Goal: Information Seeking & Learning: Compare options

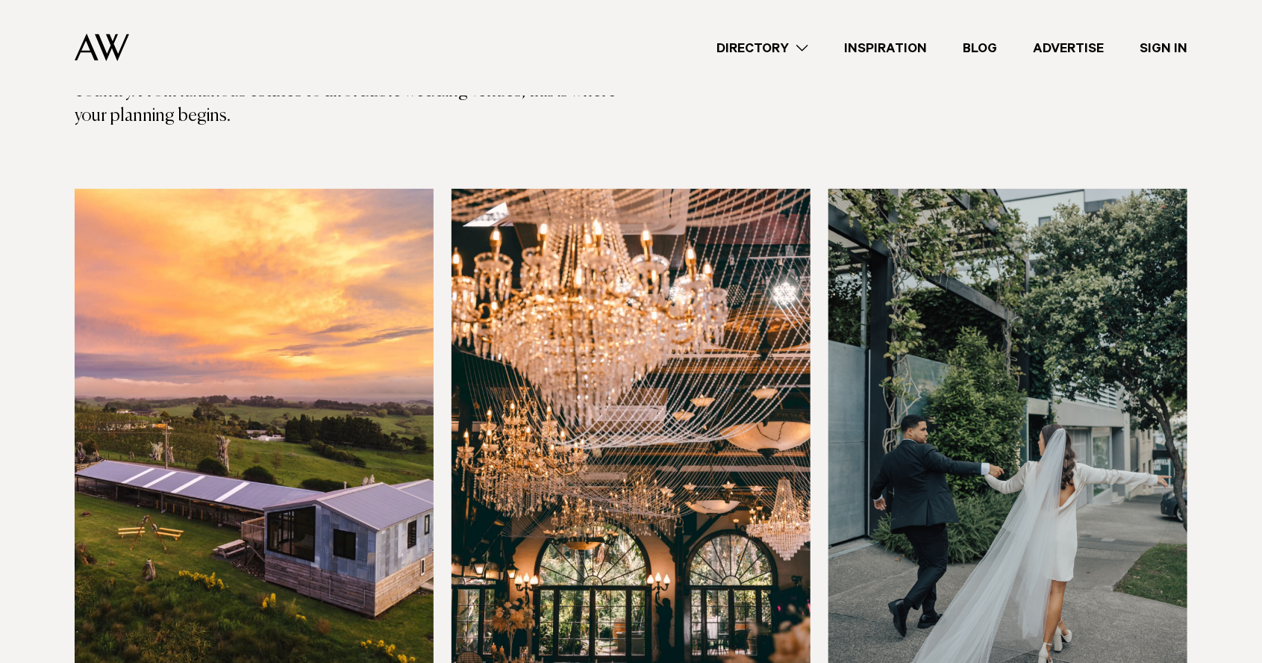
scroll to position [347, 0]
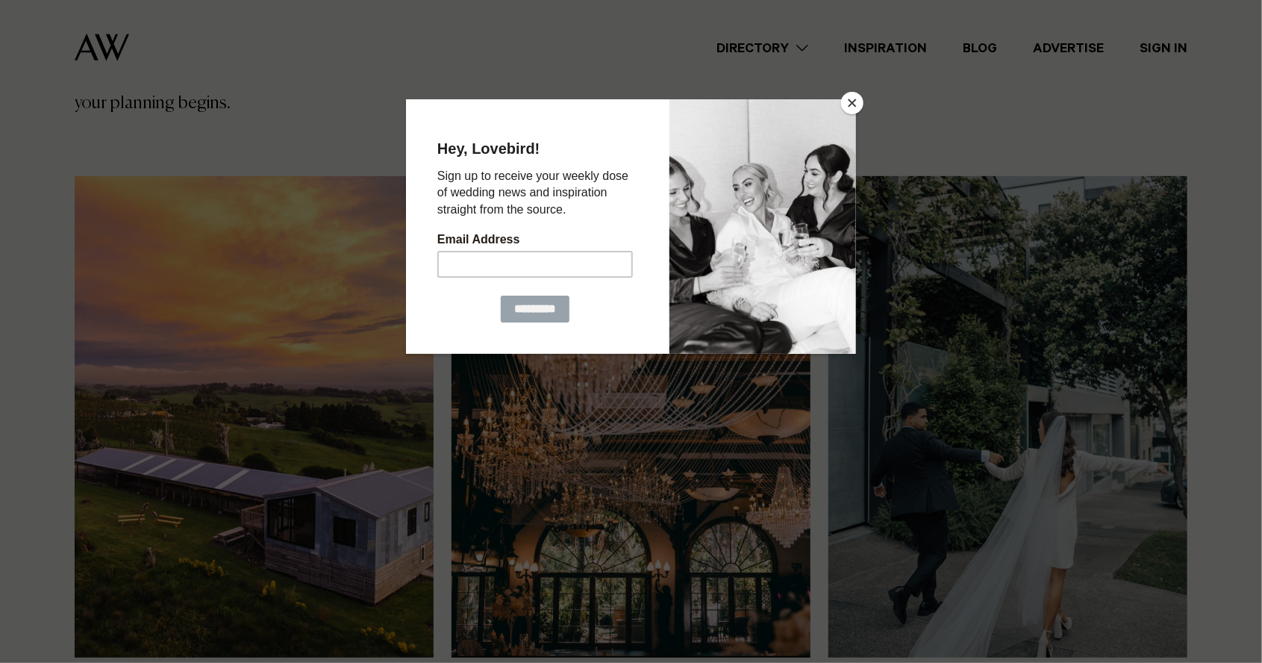
click at [841, 108] on div at bounding box center [762, 226] width 187 height 254
click at [856, 114] on button "Close" at bounding box center [852, 103] width 22 height 22
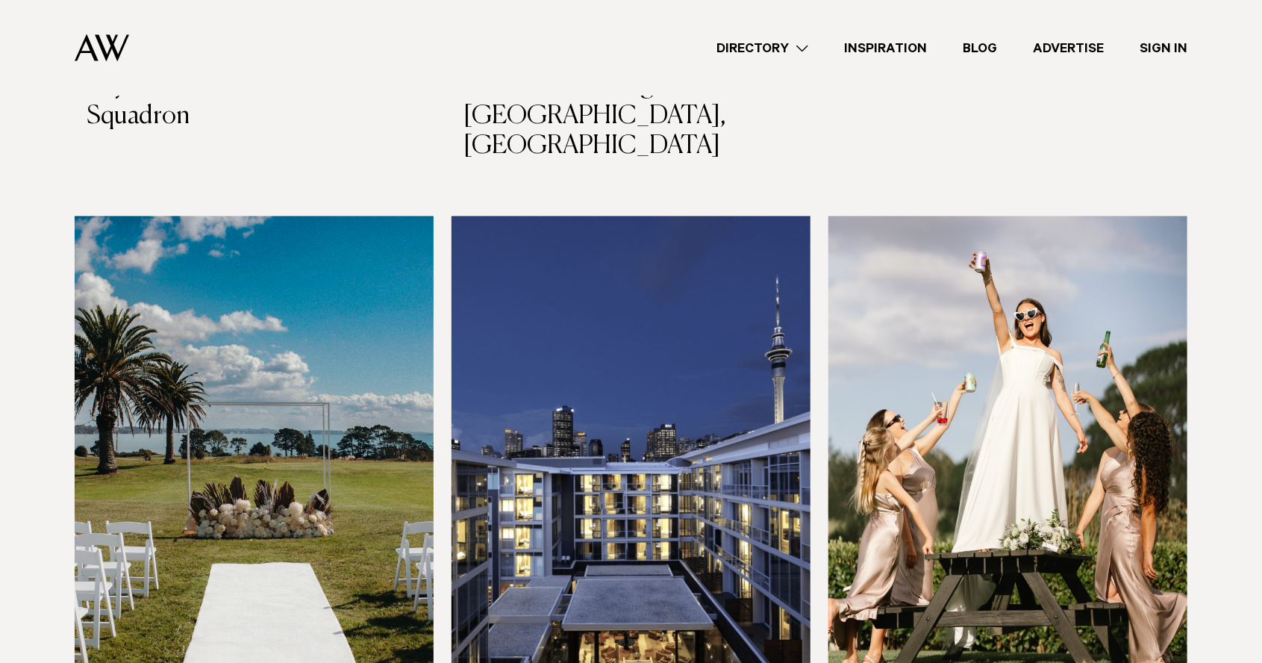
scroll to position [1592, 0]
click at [664, 441] on img at bounding box center [631, 455] width 359 height 481
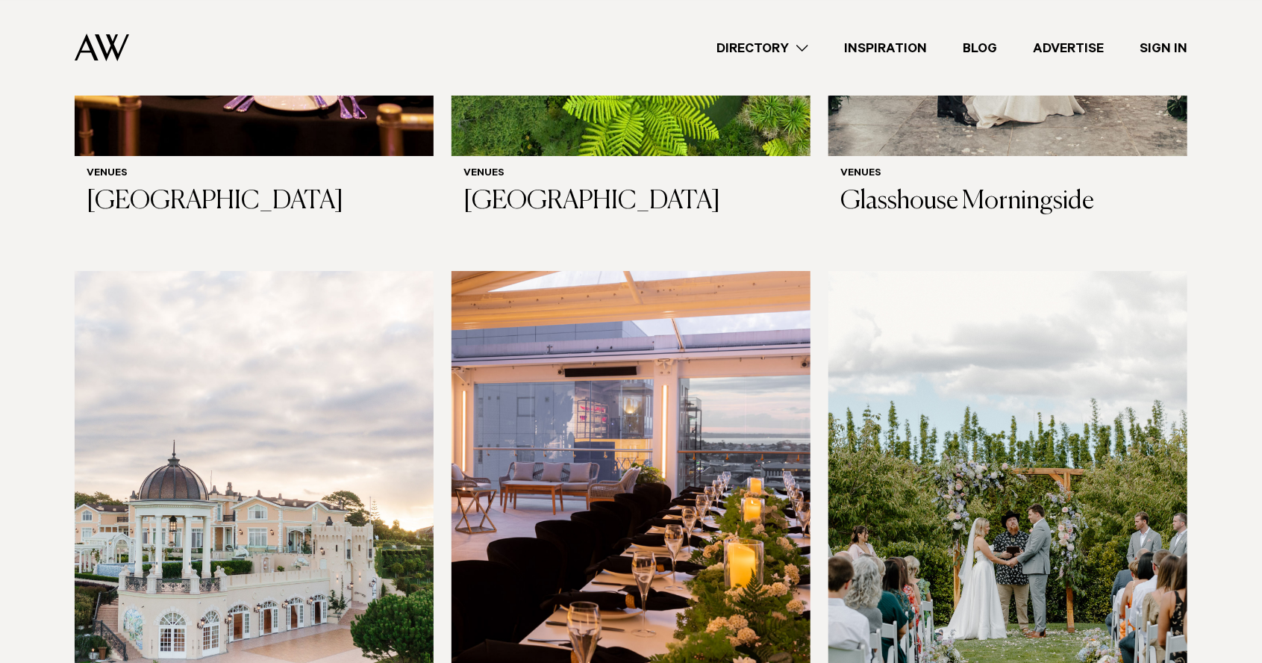
scroll to position [2764, 0]
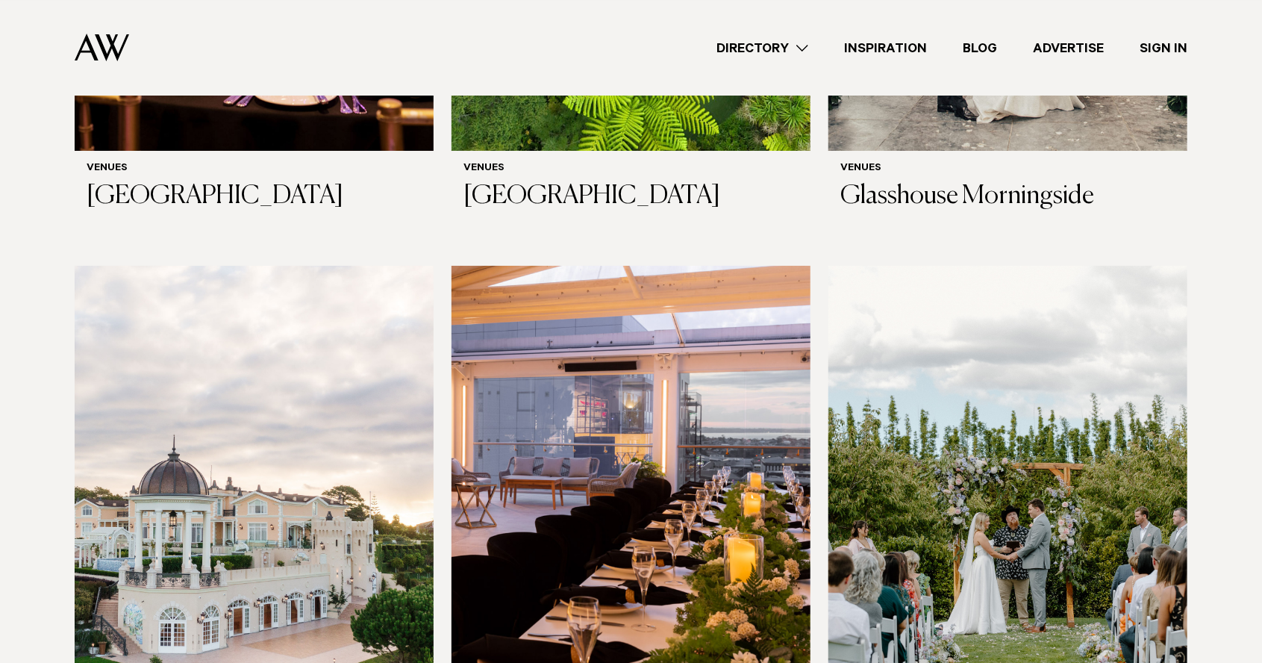
click at [372, 502] on img at bounding box center [254, 506] width 359 height 481
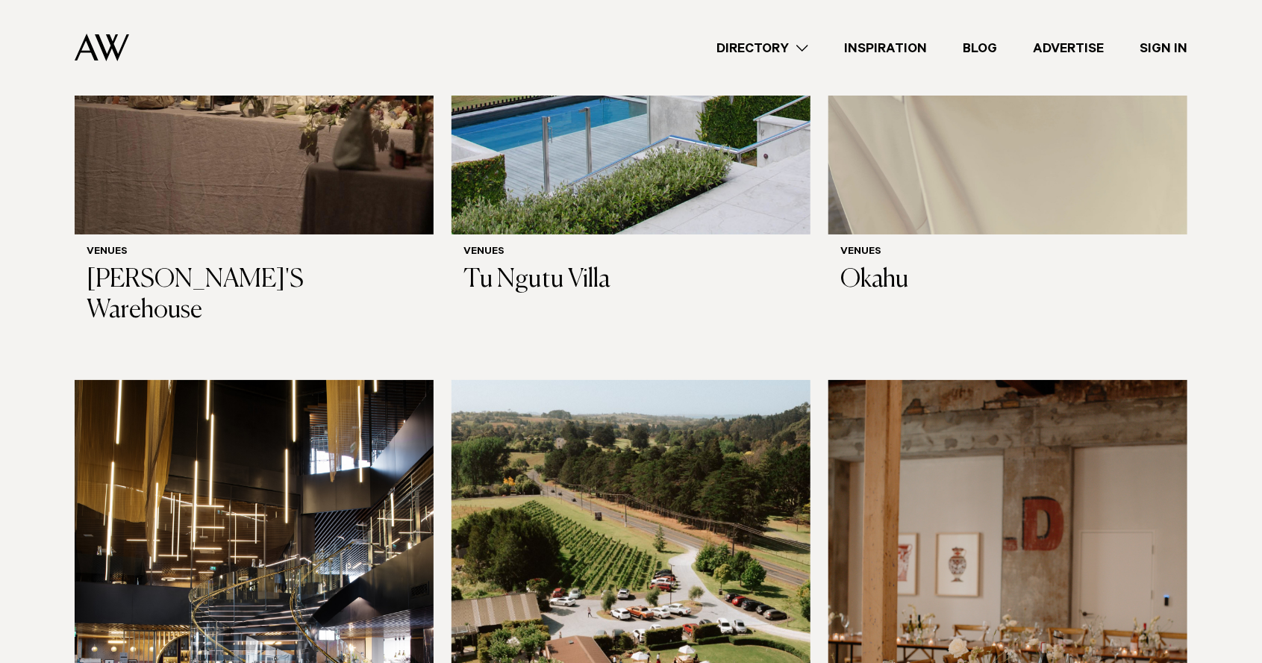
scroll to position [8736, 0]
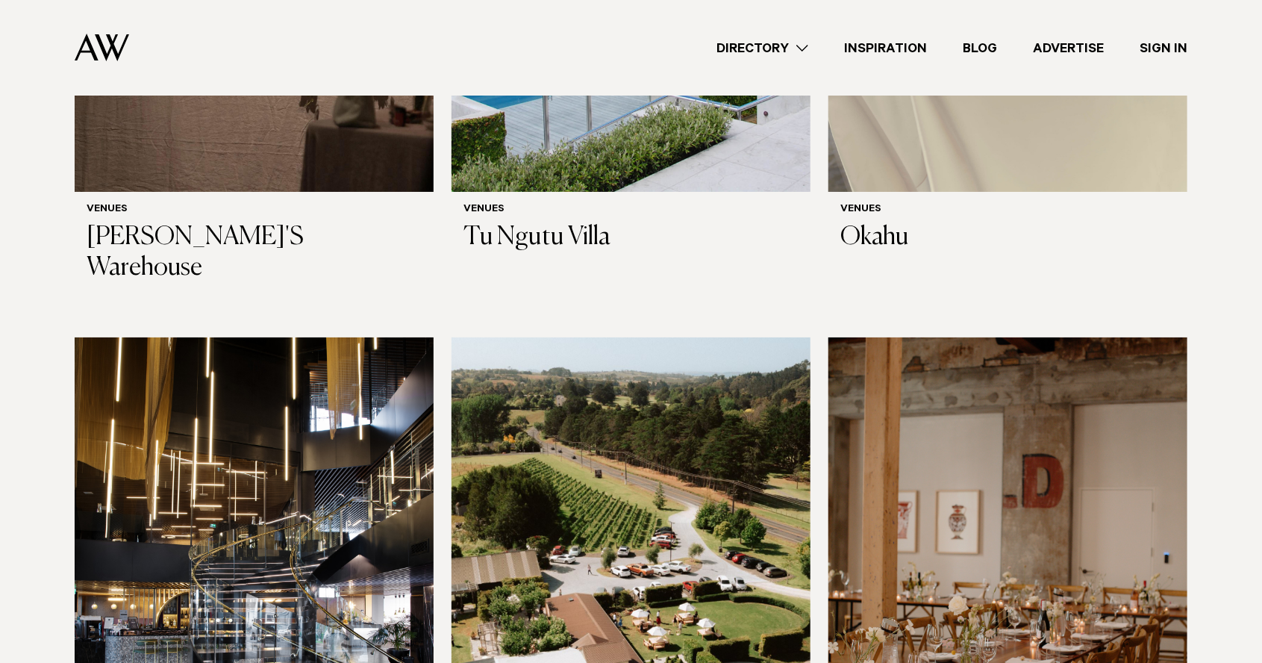
click at [770, 475] on img at bounding box center [631, 577] width 359 height 481
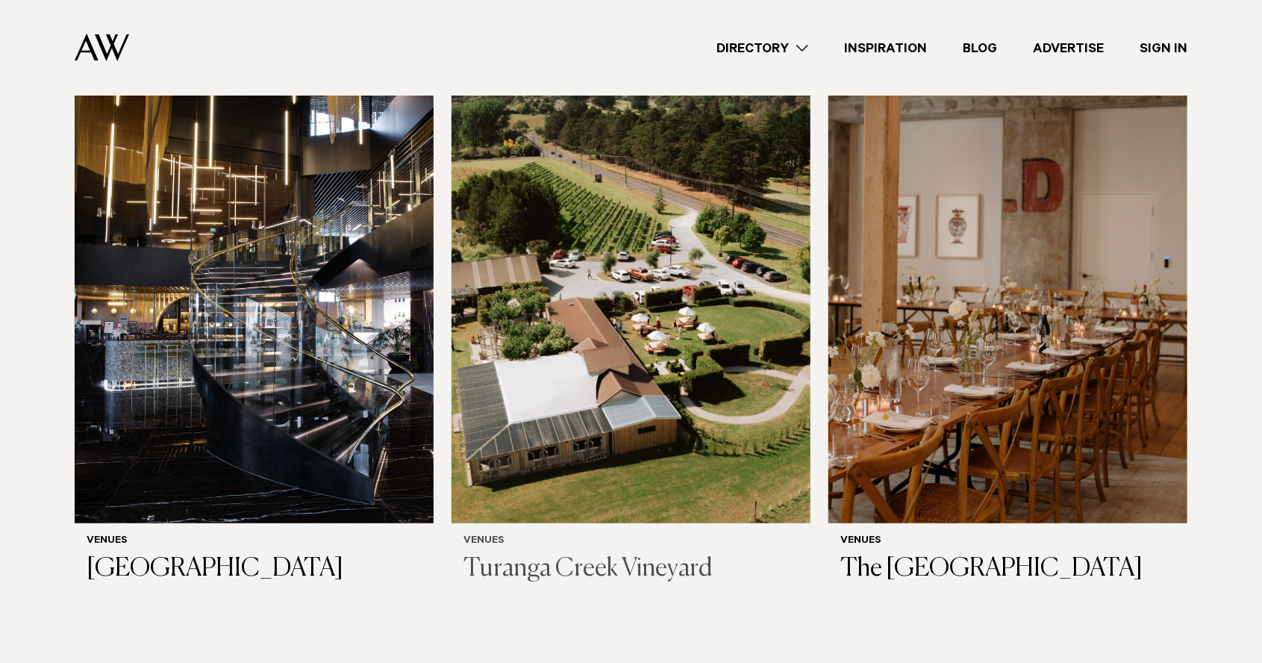
scroll to position [9070, 0]
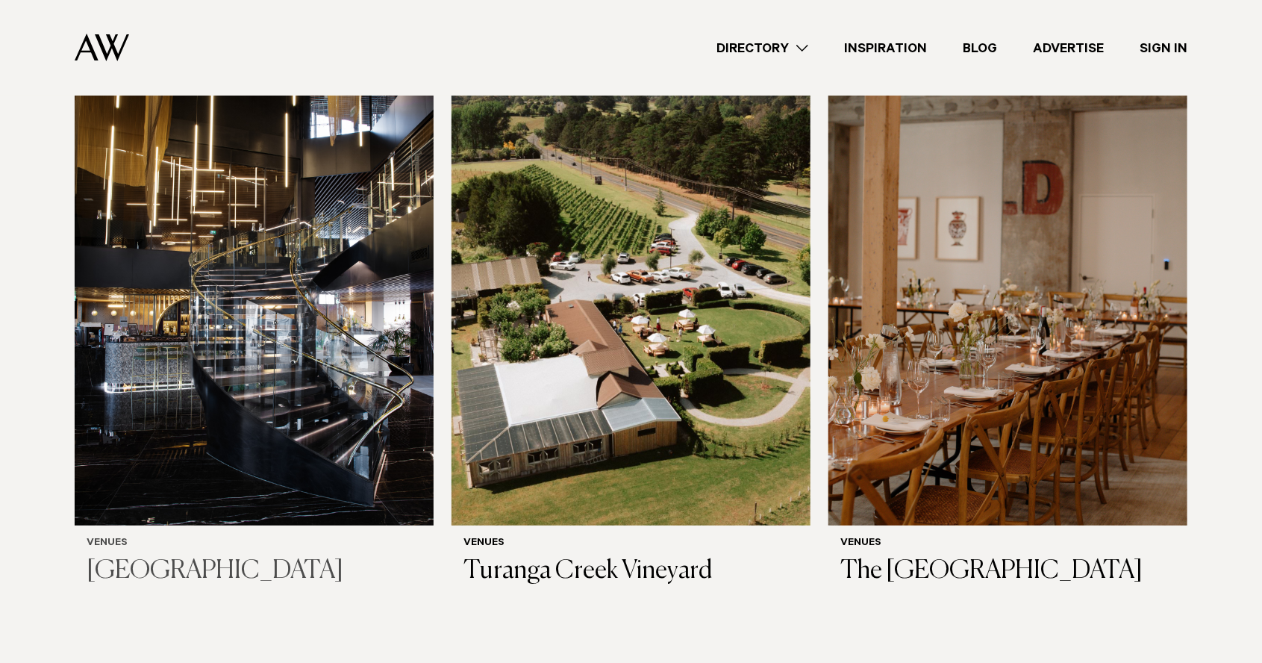
click at [362, 244] on img at bounding box center [254, 284] width 359 height 481
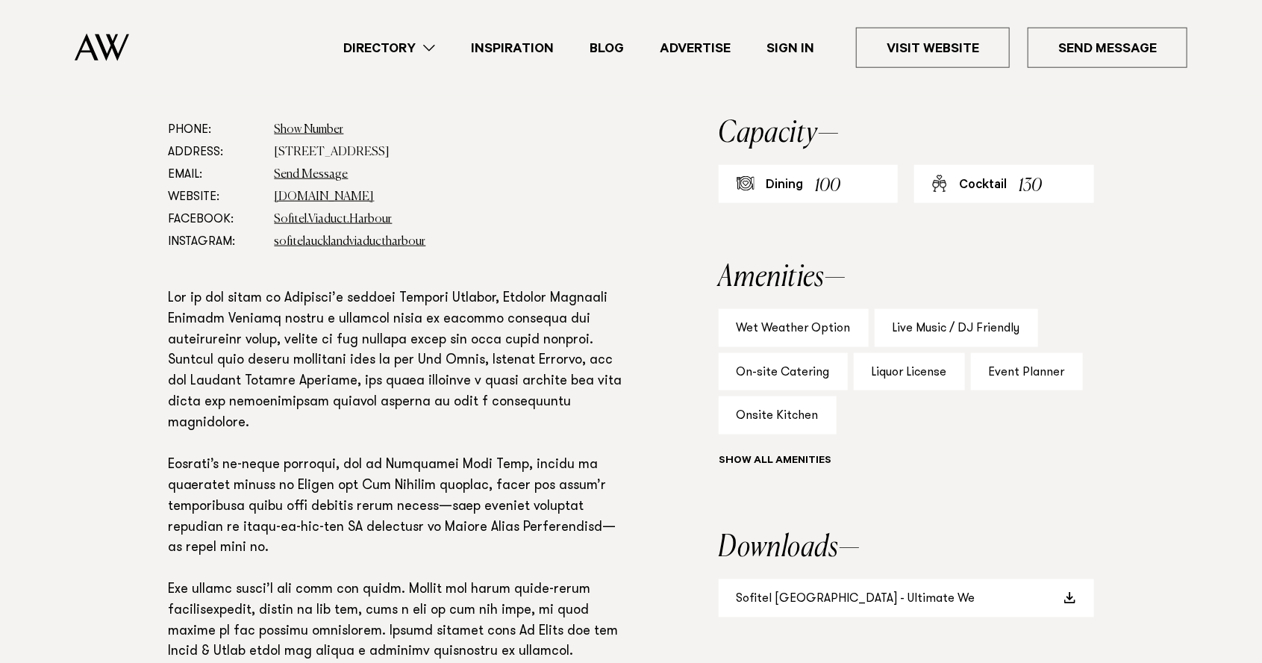
scroll to position [821, 0]
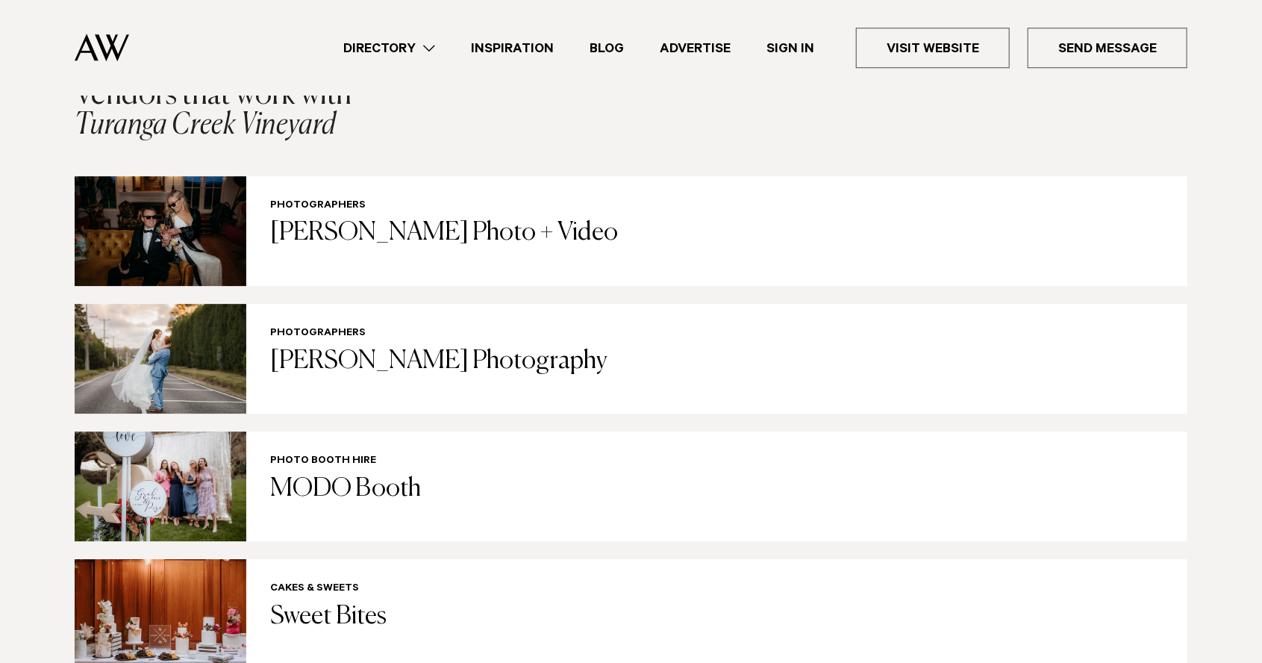
scroll to position [2211, 0]
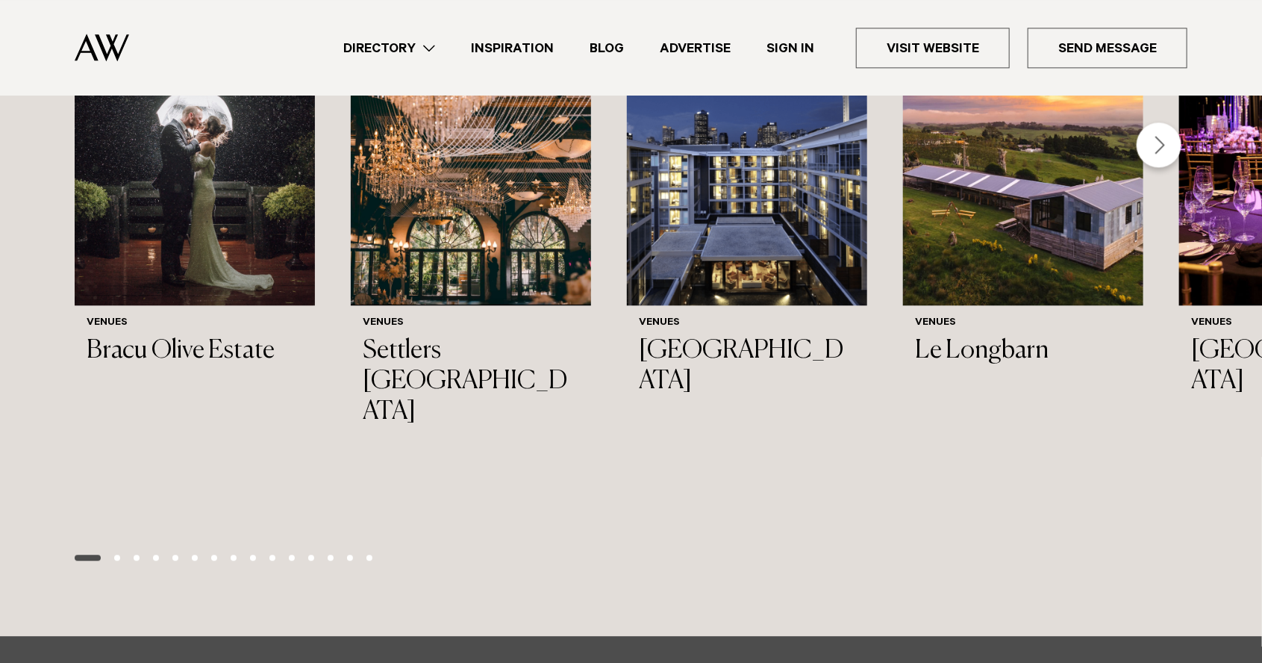
scroll to position [1816, 0]
